Goal: Information Seeking & Learning: Learn about a topic

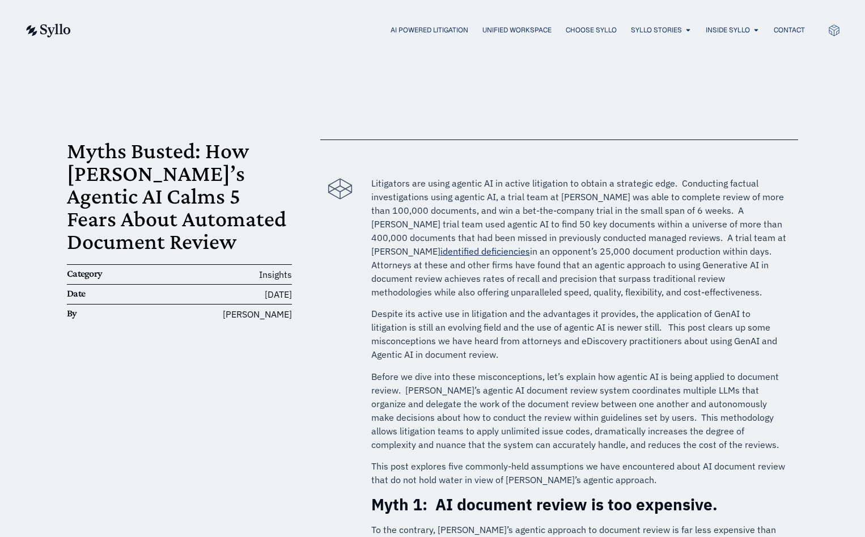
click at [403, 205] on p "Litigators are using agentic AI in active litigation to obtain a strategic edge…" at bounding box center [579, 237] width 416 height 122
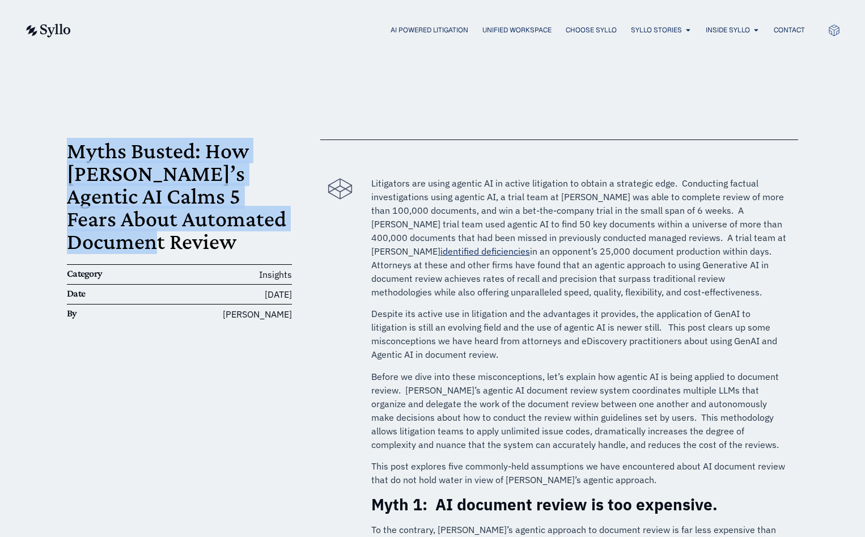
drag, startPoint x: 66, startPoint y: 147, endPoint x: 168, endPoint y: 244, distance: 140.8
copy h1 "Myths Busted: How [PERSON_NAME]’s Agentic AI Calms 5 Fears About Automated Docu…"
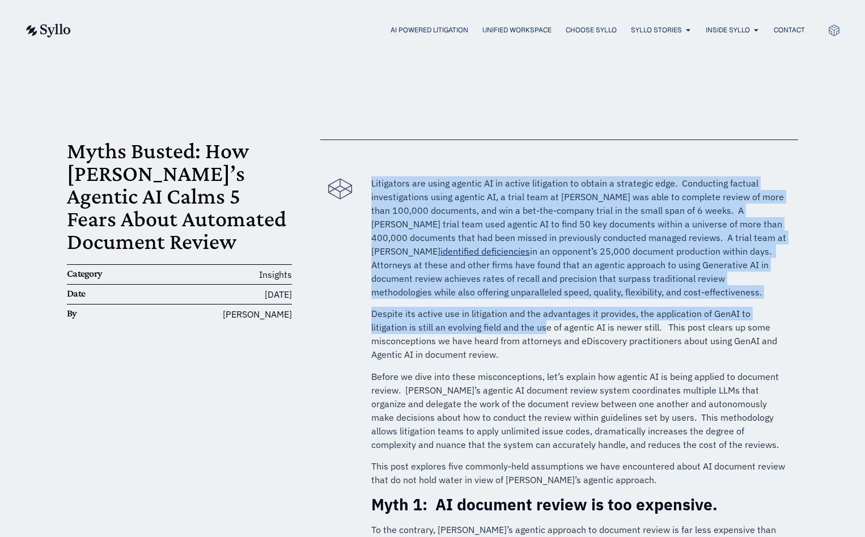
drag, startPoint x: 372, startPoint y: 184, endPoint x: 533, endPoint y: 358, distance: 237.9
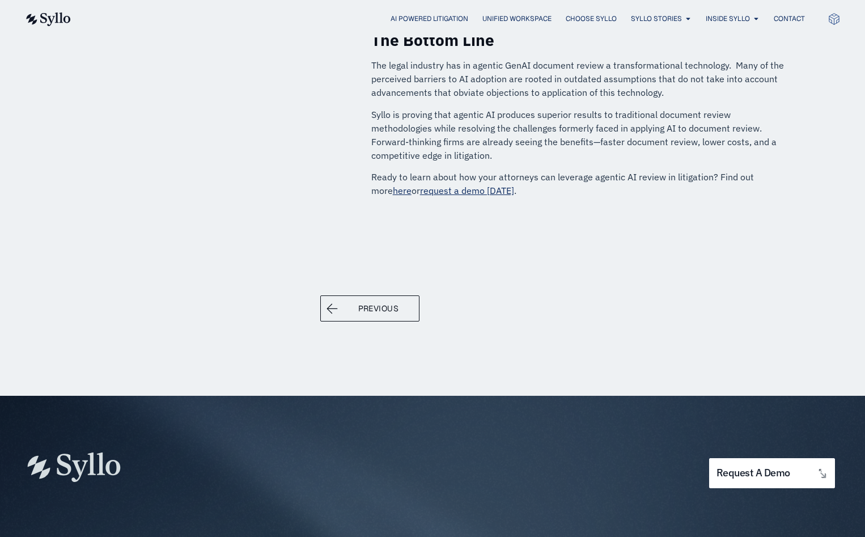
scroll to position [1633, 0]
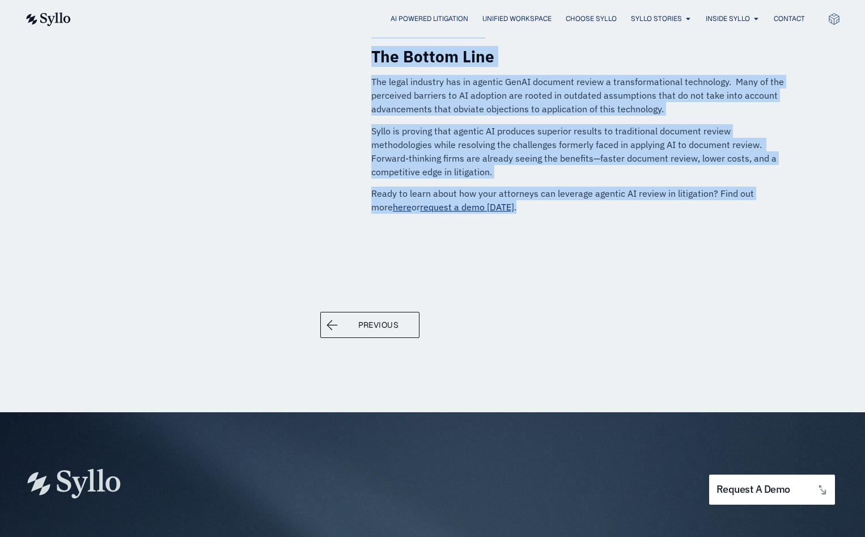
copy div "Loremipsum dol sitam consect AD el seddoe temporinci ut labore e doloremag aliq…"
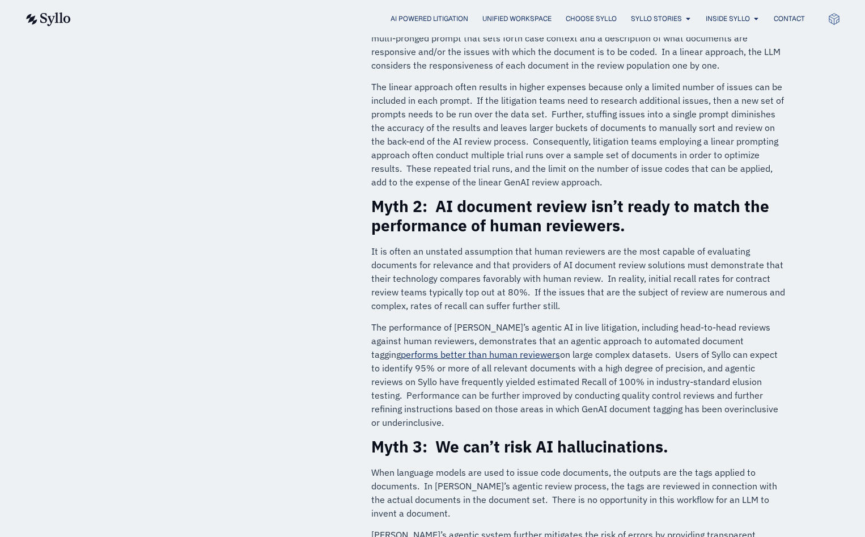
scroll to position [677, 0]
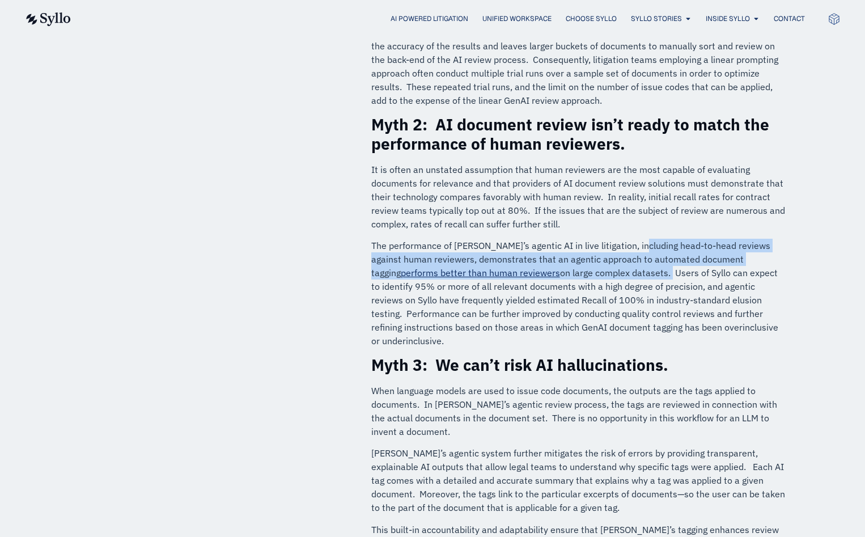
drag, startPoint x: 632, startPoint y: 246, endPoint x: 573, endPoint y: 268, distance: 63.0
click at [573, 268] on p "The performance of [PERSON_NAME]’s agentic AI in live litigation, including hea…" at bounding box center [579, 293] width 416 height 109
copy p "head-to-head reviews against human reviewers, demonstrates that an agentic appr…"
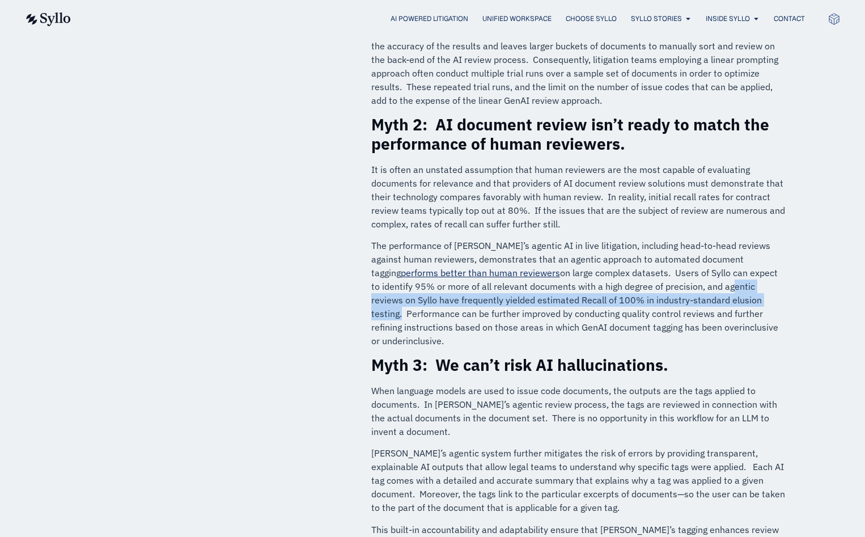
drag, startPoint x: 626, startPoint y: 285, endPoint x: 654, endPoint y: 297, distance: 30.5
click at [654, 297] on p "The performance of [PERSON_NAME]’s agentic AI in live litigation, including hea…" at bounding box center [579, 293] width 416 height 109
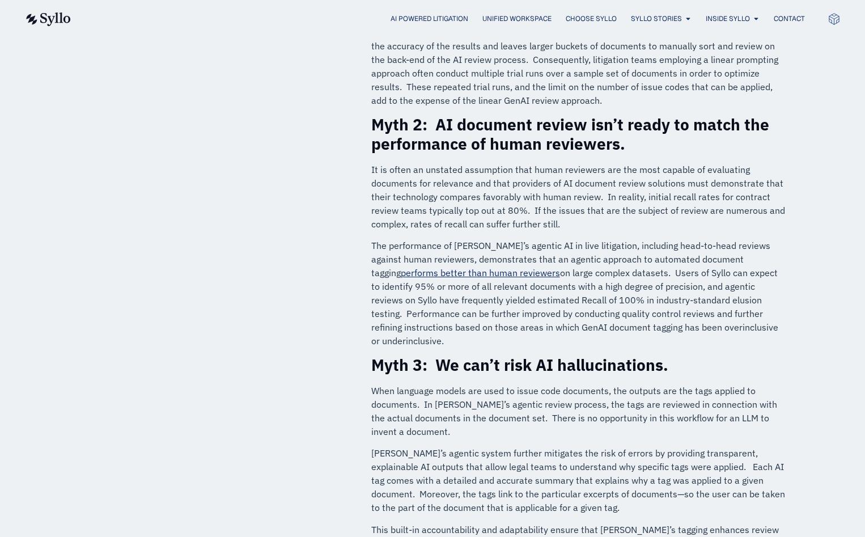
click at [633, 285] on p "The performance of [PERSON_NAME]’s agentic AI in live litigation, including hea…" at bounding box center [579, 293] width 416 height 109
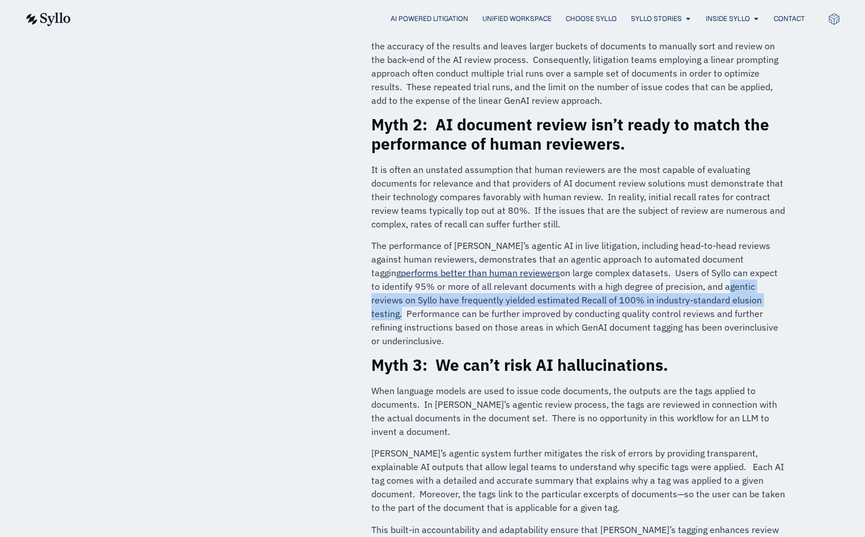
drag, startPoint x: 624, startPoint y: 288, endPoint x: 653, endPoint y: 299, distance: 30.9
click at [653, 299] on p "The performance of [PERSON_NAME]’s agentic AI in live litigation, including hea…" at bounding box center [579, 293] width 416 height 109
copy p "agentic reviews on Syllo have frequently yielded estimated Recall of 100% in in…"
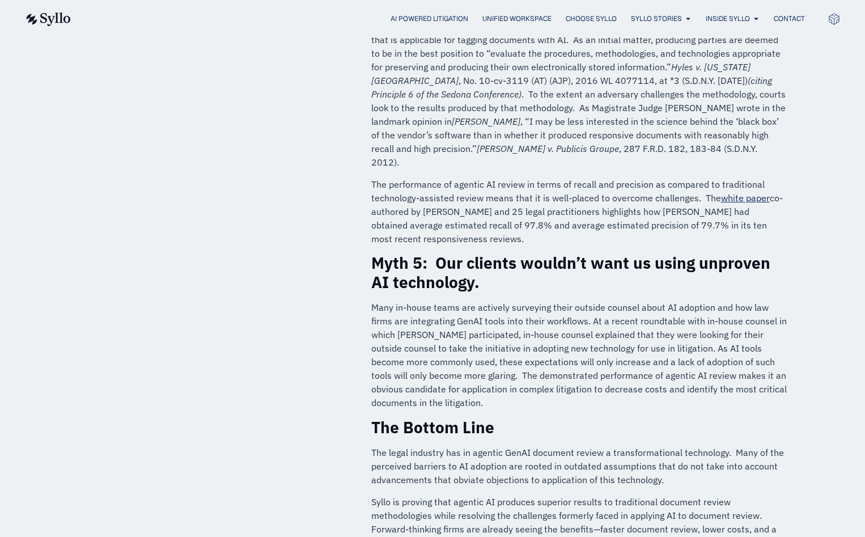
scroll to position [1401, 0]
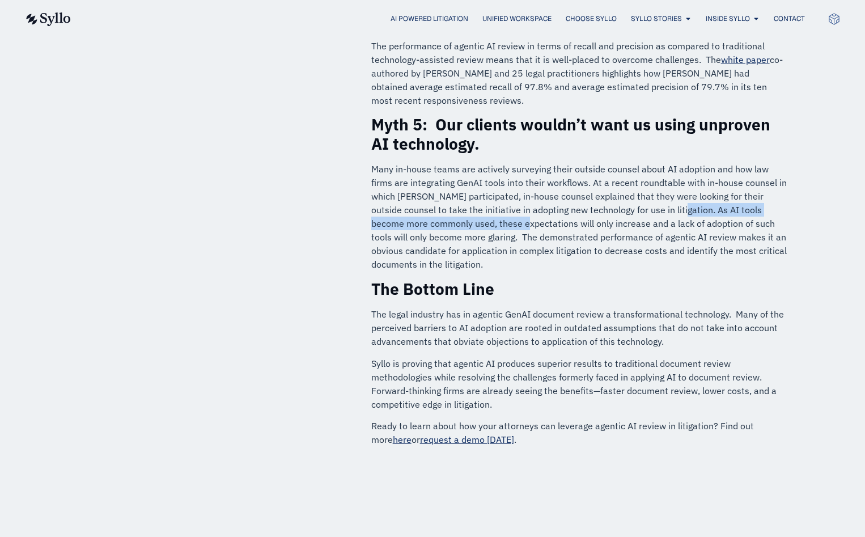
drag, startPoint x: 646, startPoint y: 184, endPoint x: 502, endPoint y: 200, distance: 144.9
click at [502, 200] on p "Many in-house teams are actively surveying their outside counsel about AI adopt…" at bounding box center [579, 216] width 416 height 109
click at [503, 200] on p "Many in-house teams are actively surveying their outside counsel about AI adopt…" at bounding box center [579, 216] width 416 height 109
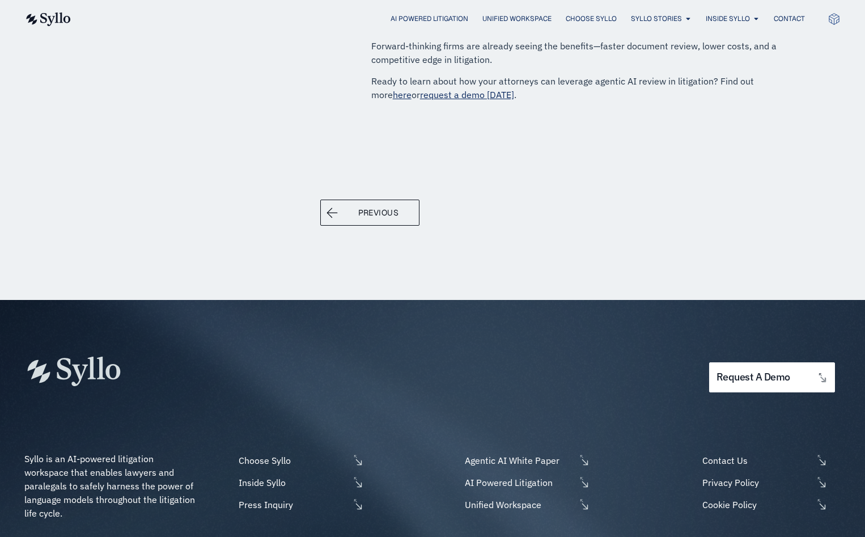
scroll to position [1544, 0]
